Goal: Obtain resource: Download file/media

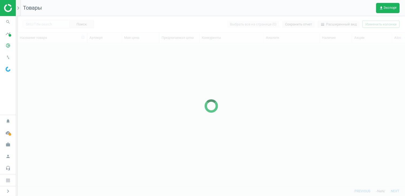
scroll to position [4, 4]
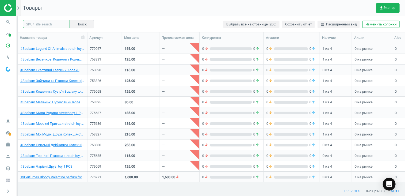
click at [56, 25] on input "text" at bounding box center [46, 24] width 47 height 8
click at [49, 24] on input "text" at bounding box center [46, 24] width 47 height 8
type input "skinpastel"
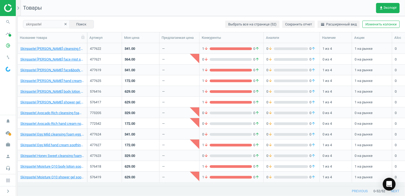
click at [64, 23] on icon "clear" at bounding box center [66, 24] width 4 height 4
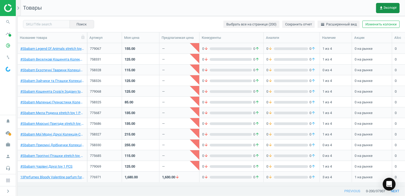
click at [301, 7] on span "get_app Экспорт" at bounding box center [388, 8] width 18 height 4
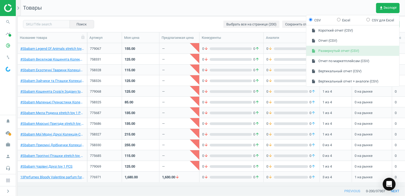
click at [301, 46] on button "insert_drive_file Развернутый отчет (CSV)" at bounding box center [352, 51] width 93 height 10
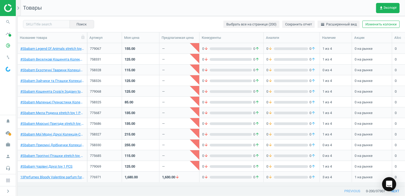
click at [301, 185] on icon "Open Intercom Messenger" at bounding box center [389, 184] width 6 height 7
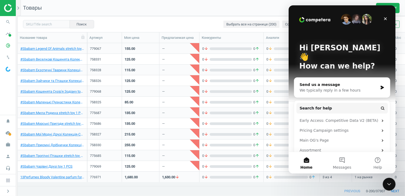
click at [301, 82] on div "Send us a message" at bounding box center [338, 85] width 78 height 6
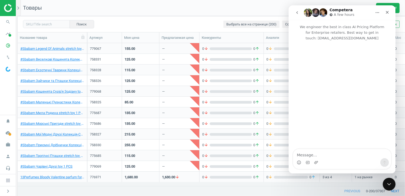
click at [301, 159] on div "Intercom messenger" at bounding box center [342, 162] width 98 height 9
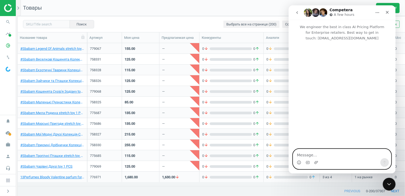
click at [301, 153] on textarea "Message…" at bounding box center [342, 153] width 98 height 9
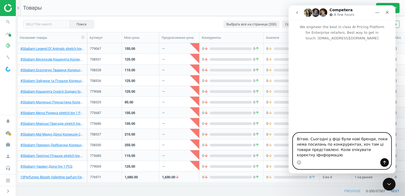
type textarea "Вітаю. Сьогодні у фіді були нові бренди, поки нема посилань по конкрурентах, хо…"
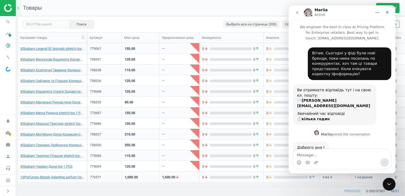
scroll to position [22, 0]
